Goal: Transaction & Acquisition: Subscribe to service/newsletter

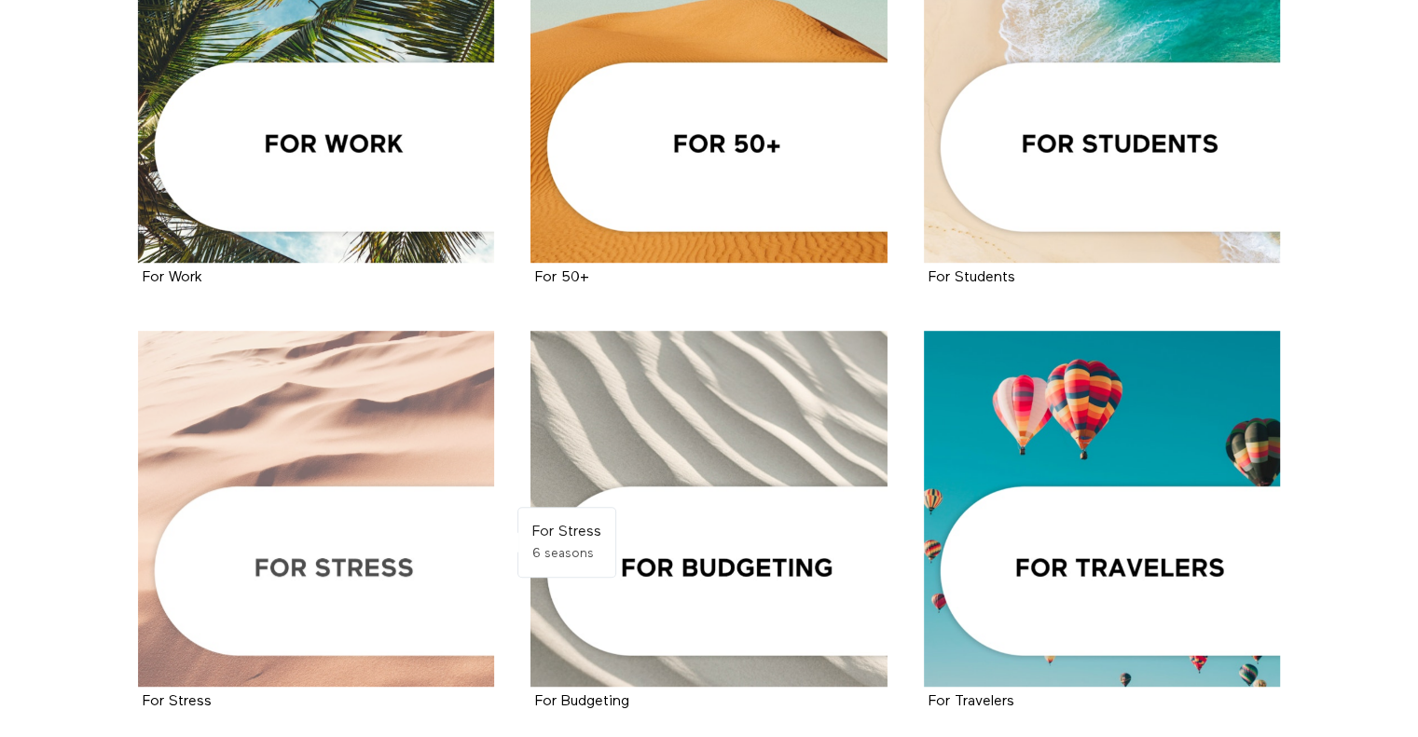
scroll to position [943, 0]
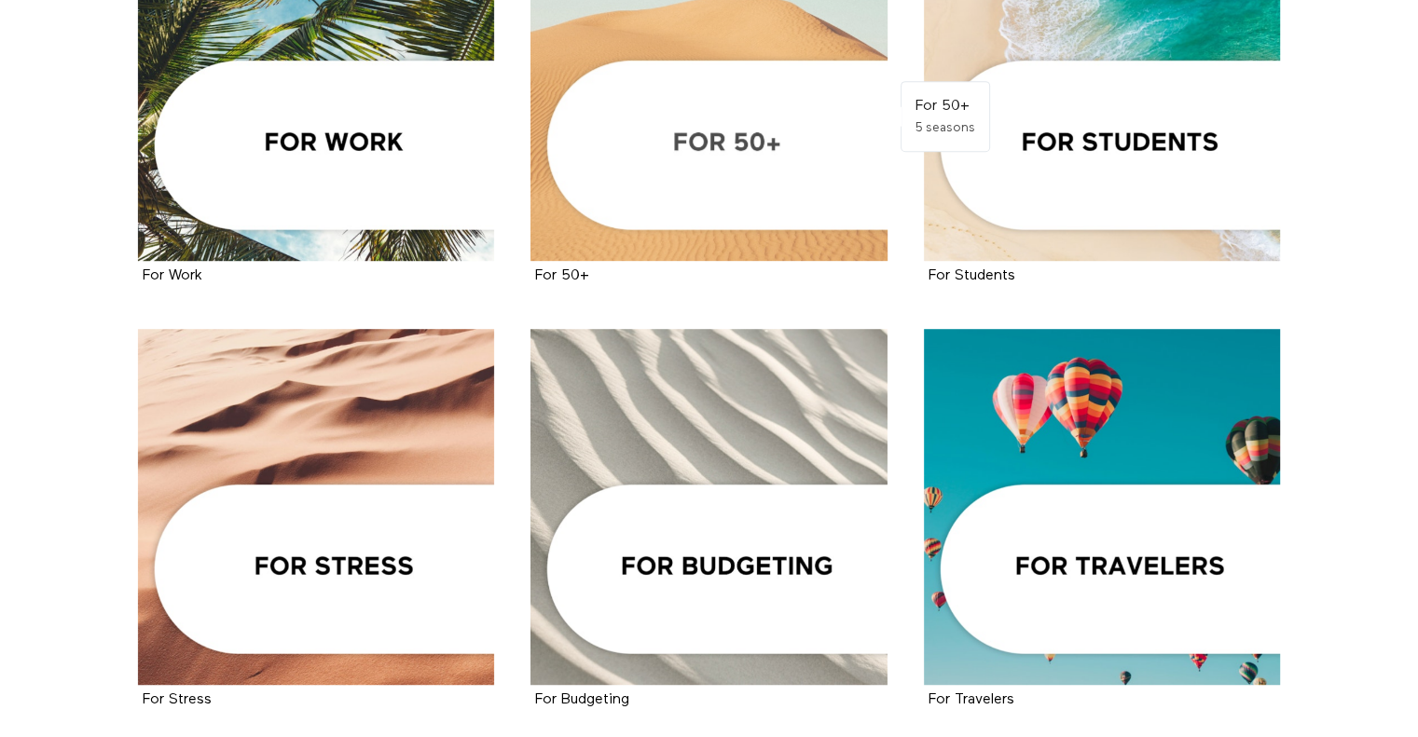
click at [733, 127] on div at bounding box center [708, 83] width 357 height 357
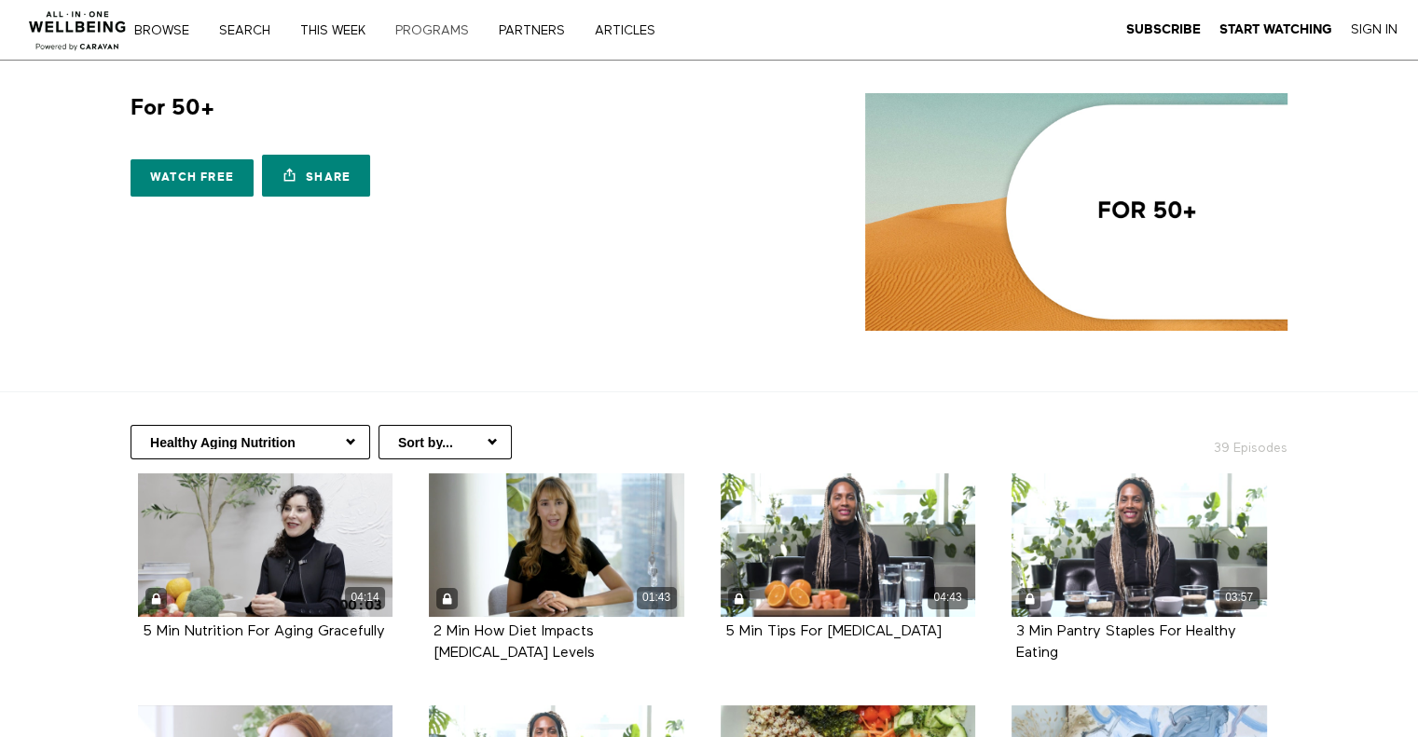
click at [432, 29] on link "PROGRAMS" at bounding box center [439, 30] width 100 height 13
click at [1153, 33] on strong "Subscribe" at bounding box center [1163, 29] width 75 height 14
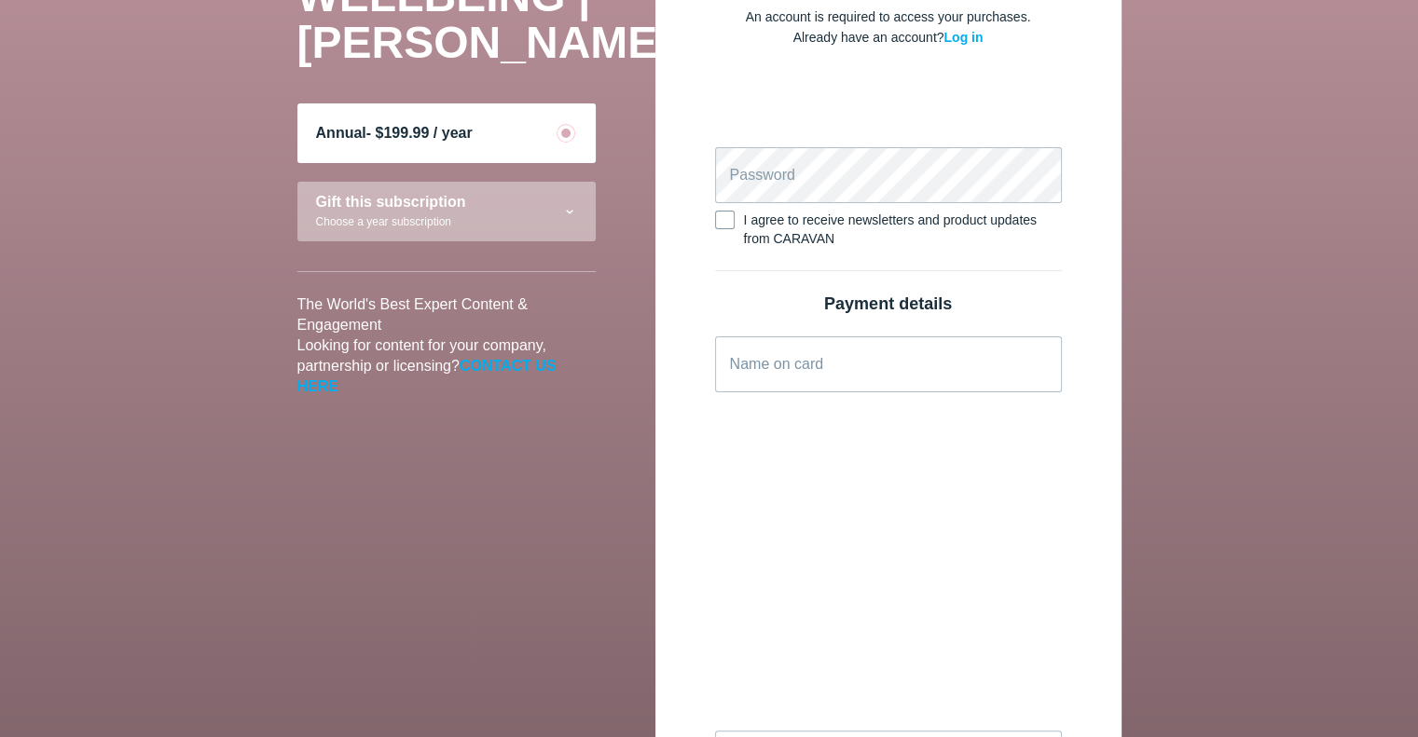
scroll to position [231, 0]
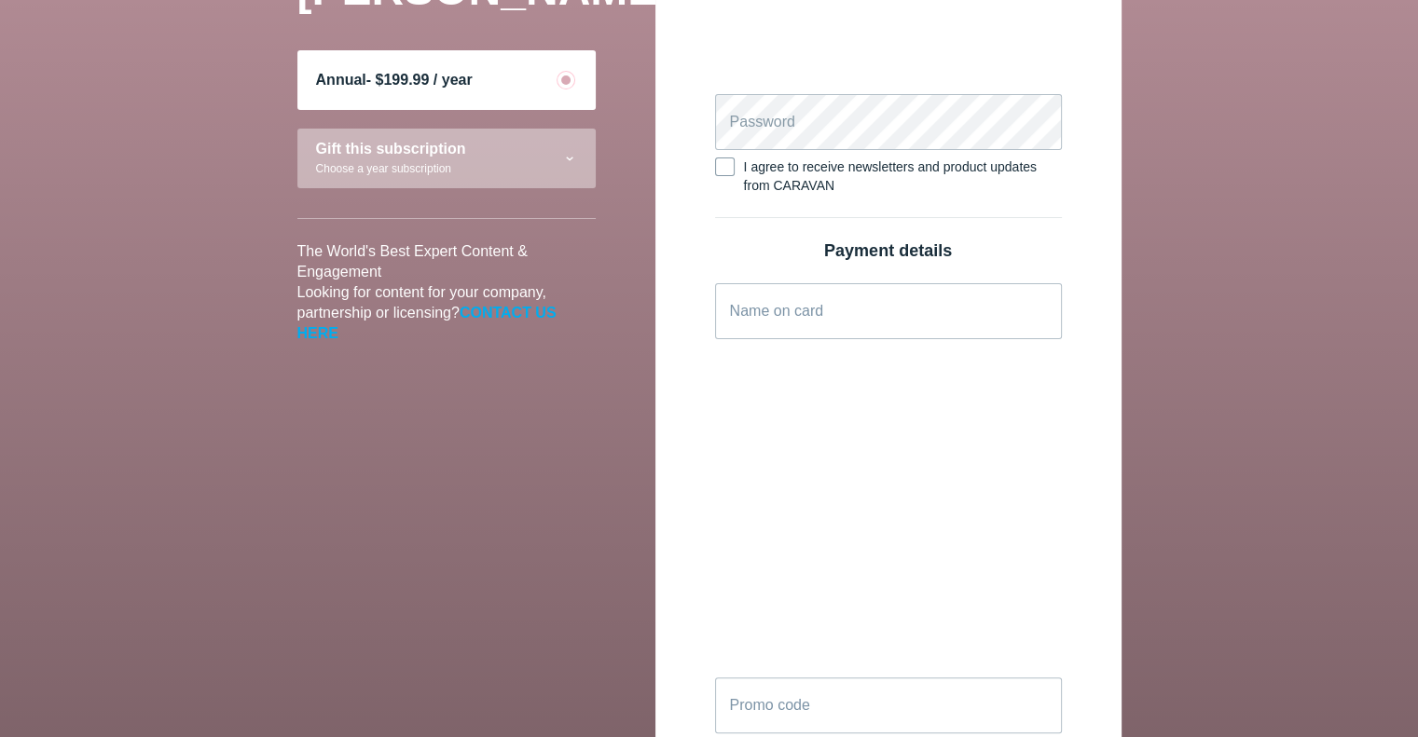
click at [513, 309] on font "CONTACT US HERE" at bounding box center [426, 323] width 259 height 36
